Goal: Check status

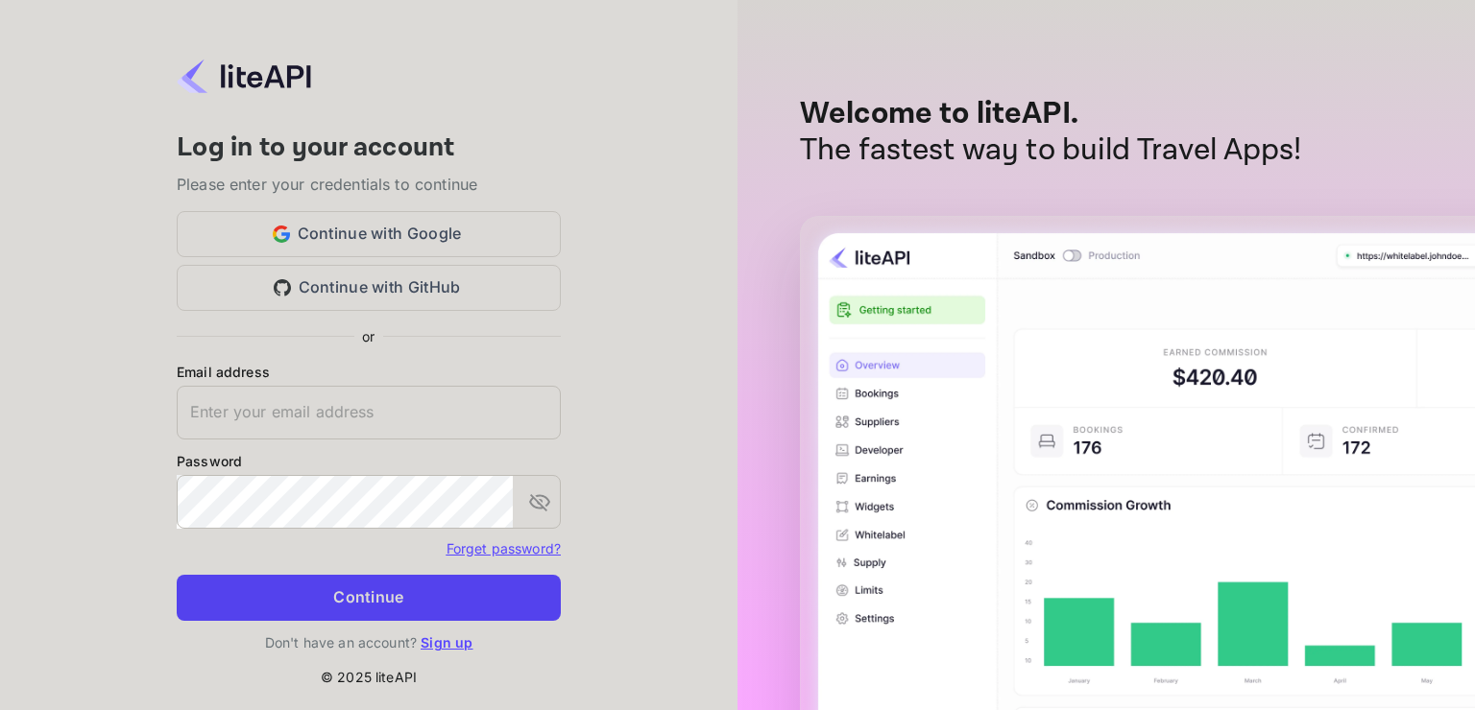
type input "adminpassword_support@yandex-team.ru"
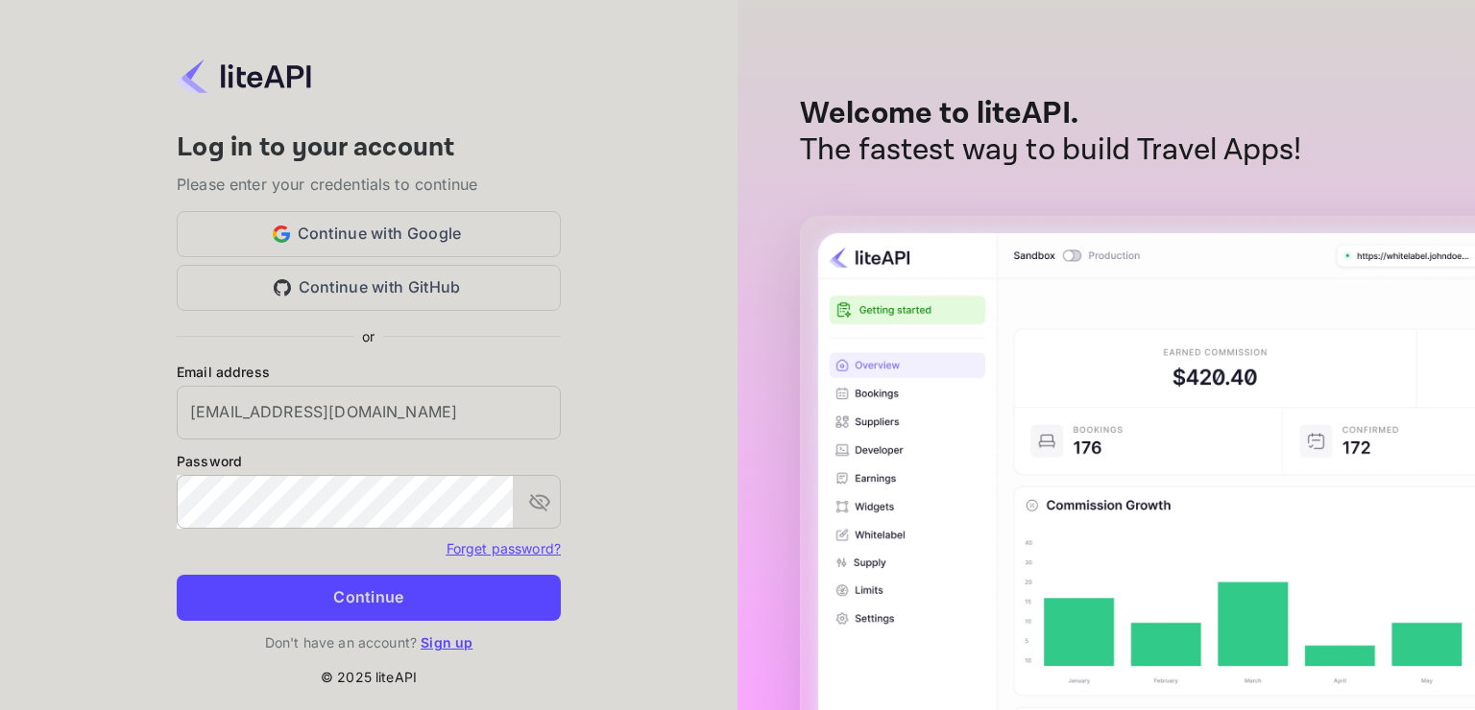
click at [366, 602] on button "Continue" at bounding box center [369, 598] width 384 height 46
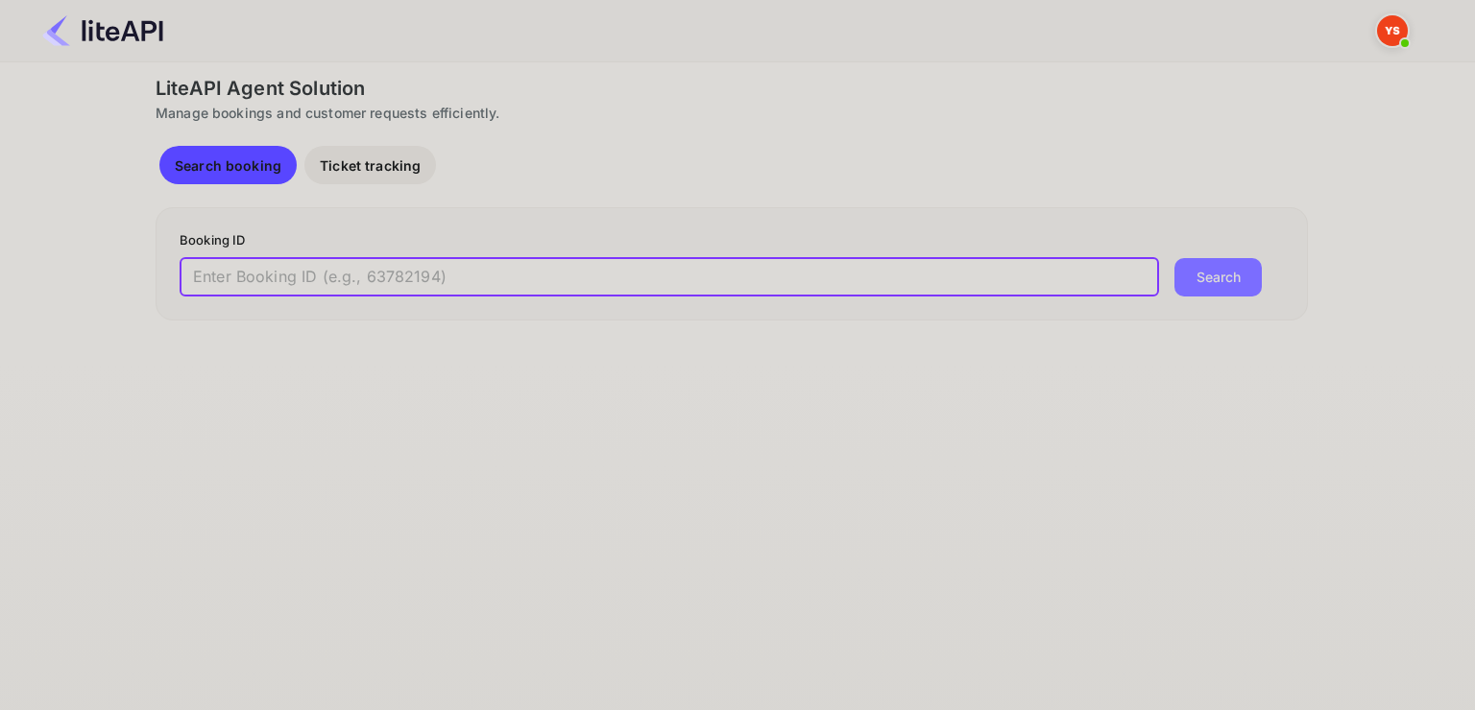
click at [349, 278] on input "text" at bounding box center [669, 277] width 979 height 38
paste input "8884650"
type input "8884650"
click at [1174, 258] on button "Search" at bounding box center [1217, 277] width 87 height 38
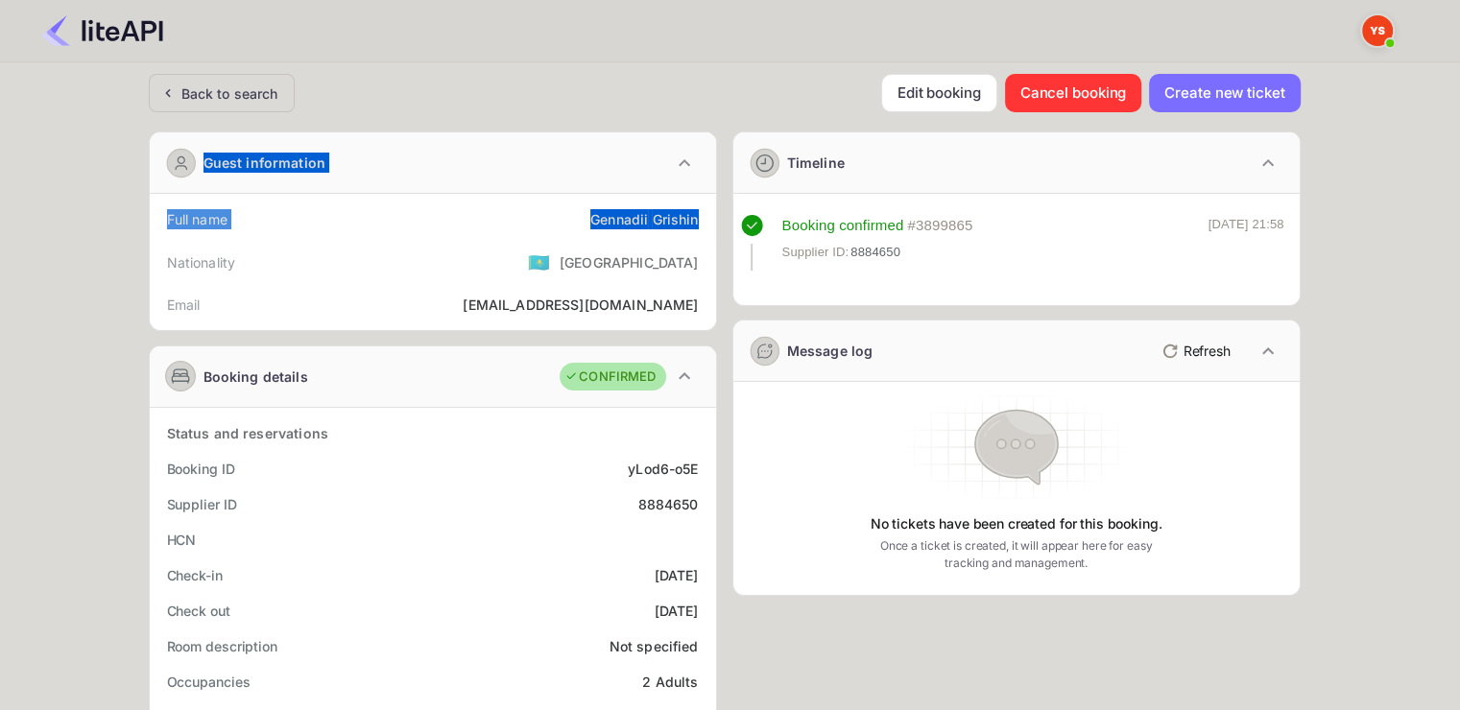
drag, startPoint x: 587, startPoint y: 218, endPoint x: 700, endPoint y: 211, distance: 113.5
copy div "[PERSON_NAME]"
drag, startPoint x: 572, startPoint y: 222, endPoint x: 697, endPoint y: 213, distance: 125.1
click at [697, 213] on div "Full name [PERSON_NAME]" at bounding box center [432, 220] width 551 height 36
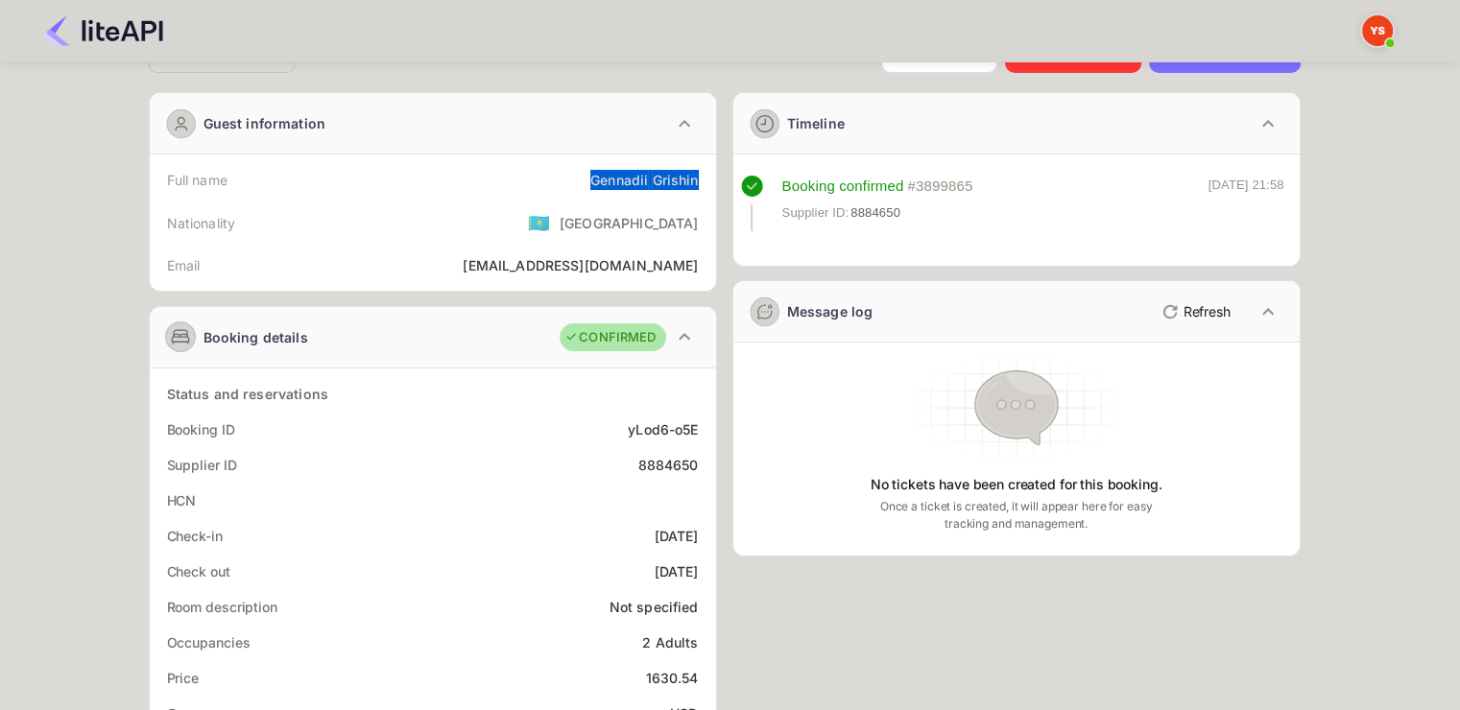
scroll to position [192, 0]
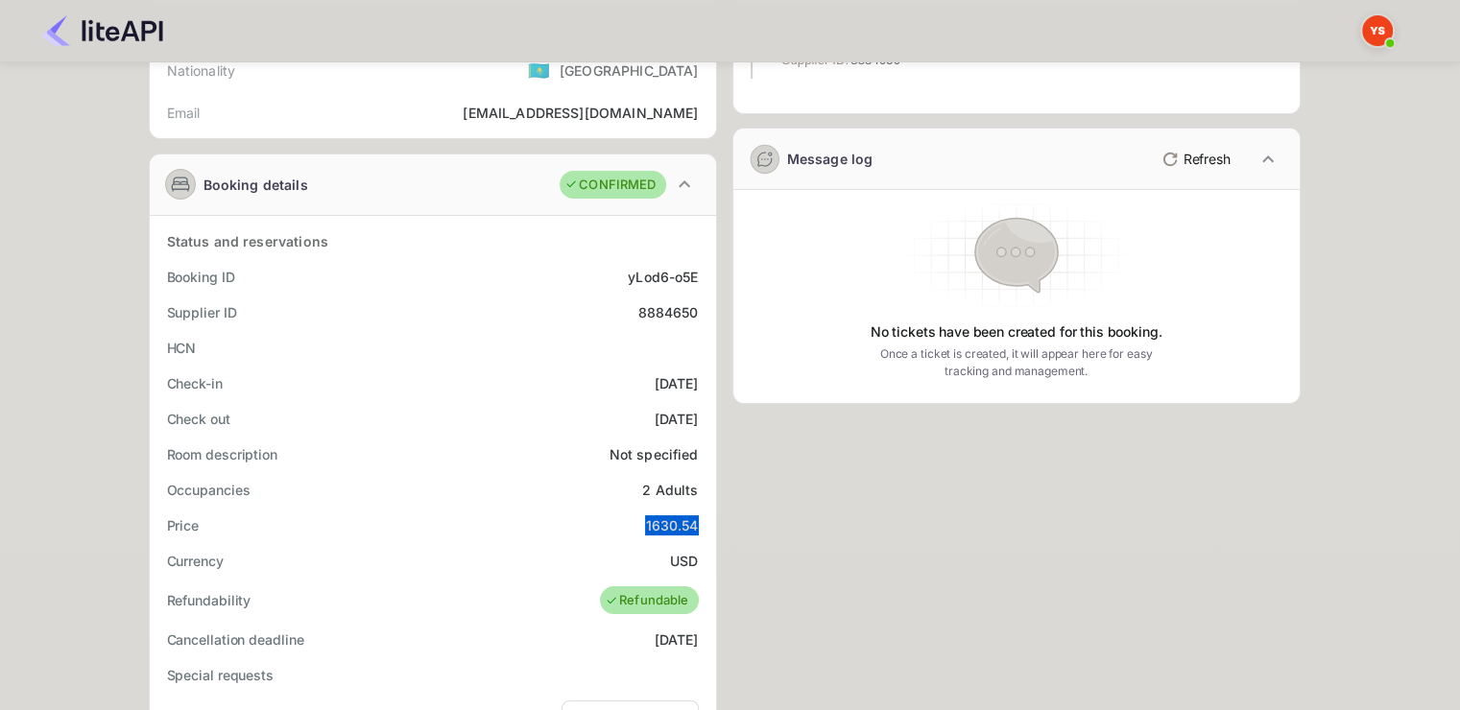
drag, startPoint x: 639, startPoint y: 523, endPoint x: 698, endPoint y: 517, distance: 59.0
click at [698, 517] on div "Price 1630.54" at bounding box center [432, 526] width 551 height 36
copy div "1630.54"
